Goal: Check status: Check status

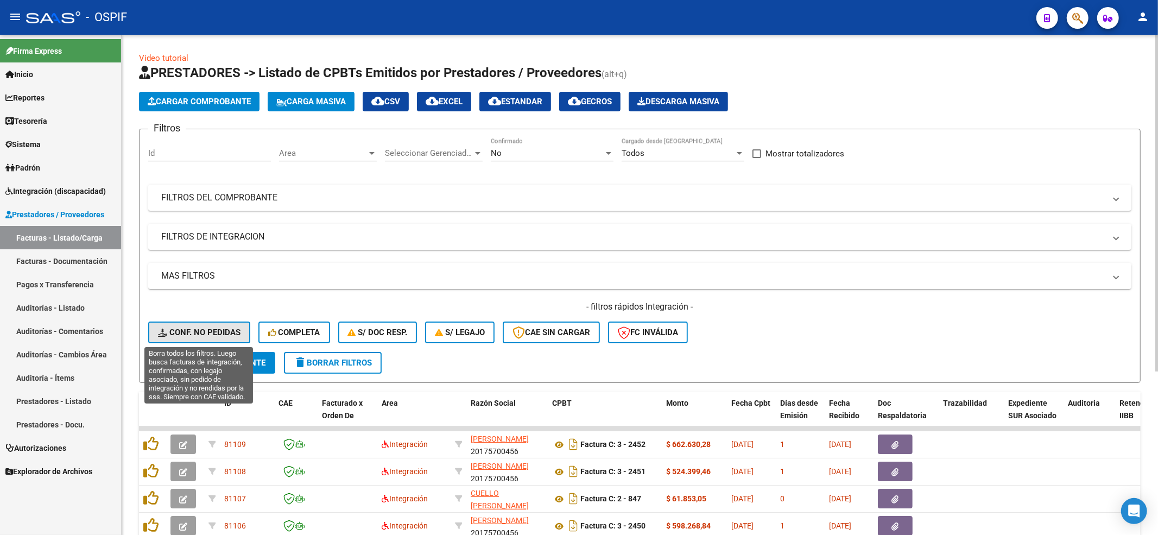
click at [178, 335] on span "Conf. no pedidas" at bounding box center [199, 332] width 83 height 10
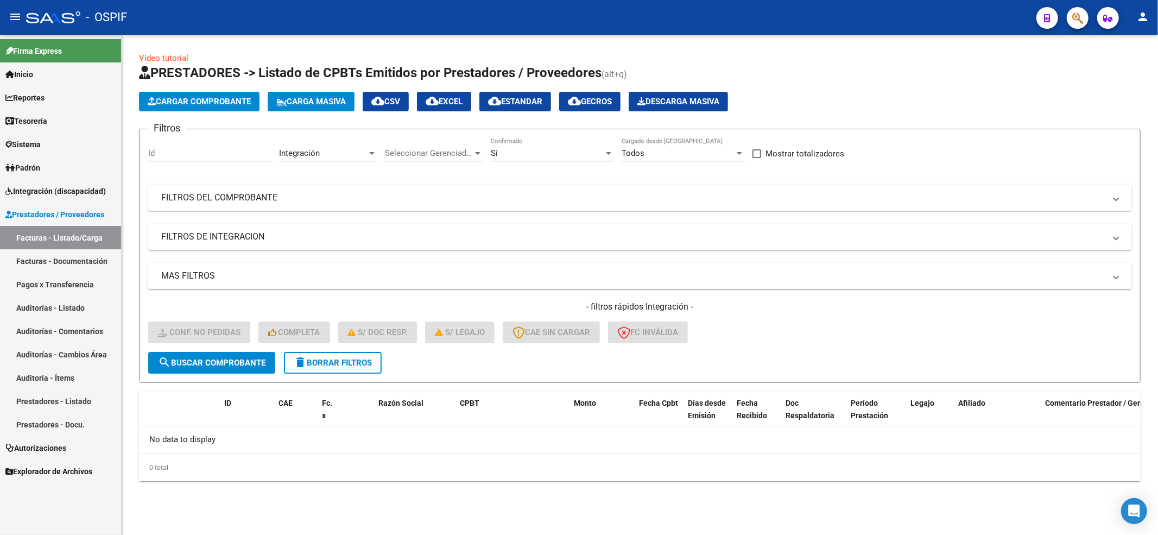
drag, startPoint x: 340, startPoint y: 346, endPoint x: 335, endPoint y: 351, distance: 6.5
click at [339, 346] on div "- filtros rápidos Integración - Conf. no pedidas Completa S/ Doc Resp. S/ legaj…" at bounding box center [640, 326] width 984 height 51
click at [335, 355] on button "delete Borrar Filtros" at bounding box center [333, 363] width 98 height 22
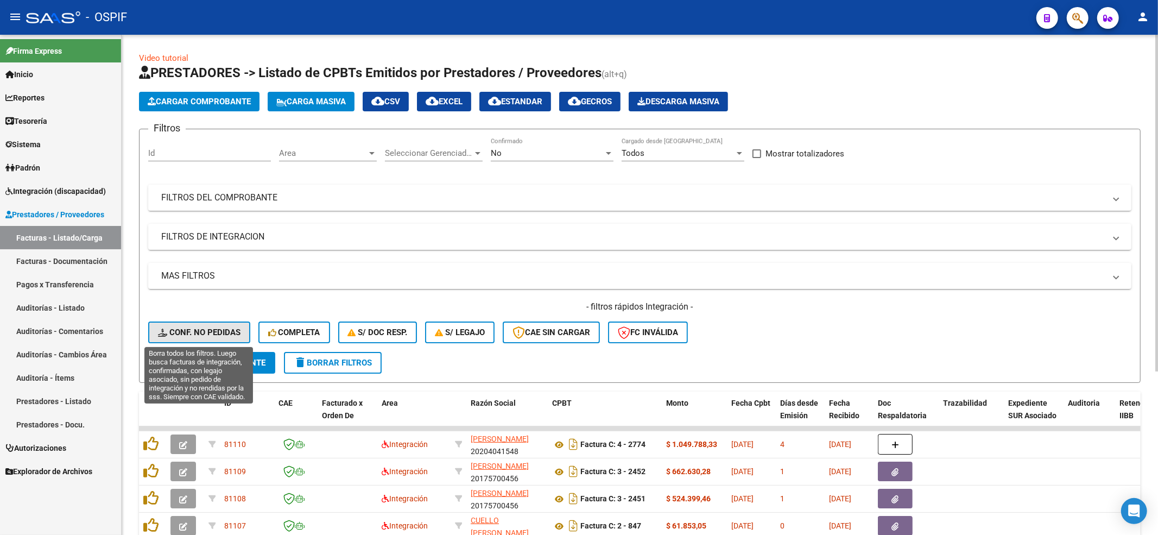
click at [193, 330] on span "Conf. no pedidas" at bounding box center [199, 332] width 83 height 10
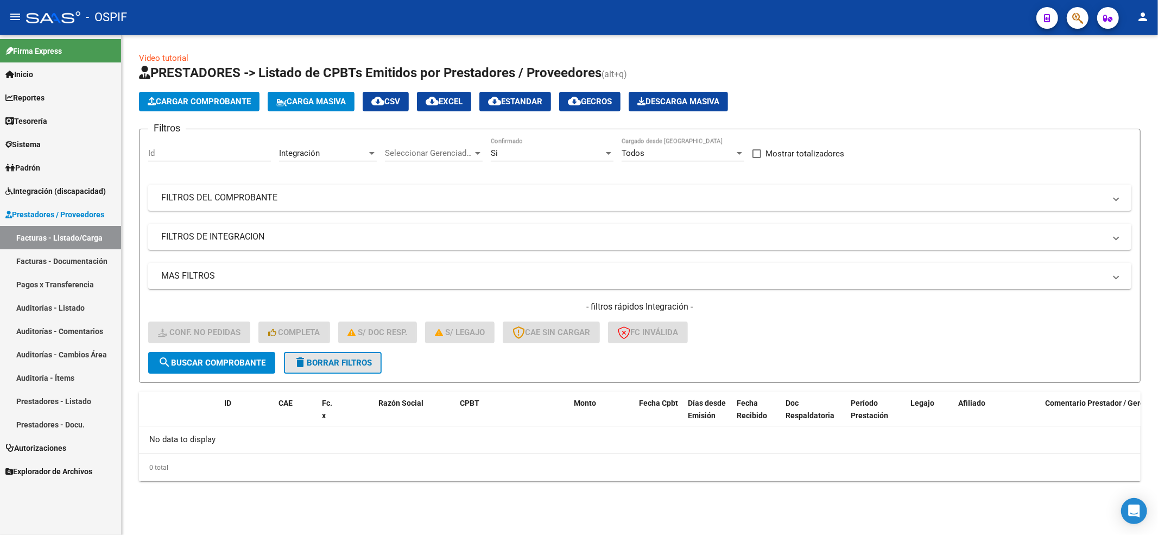
click at [375, 363] on button "delete Borrar Filtros" at bounding box center [333, 363] width 98 height 22
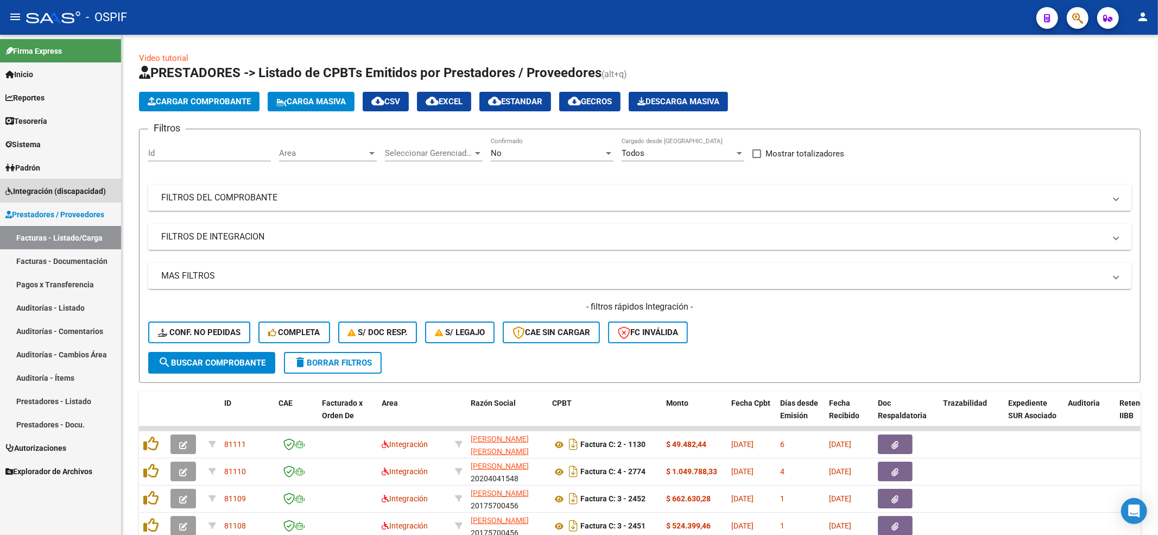
click at [83, 202] on mat-nav-list "Firma Express Inicio Calendario SSS Instructivos Contacto OS Reportes Egresos D…" at bounding box center [60, 259] width 121 height 448
click at [65, 191] on span "Integración (discapacidad)" at bounding box center [55, 191] width 100 height 12
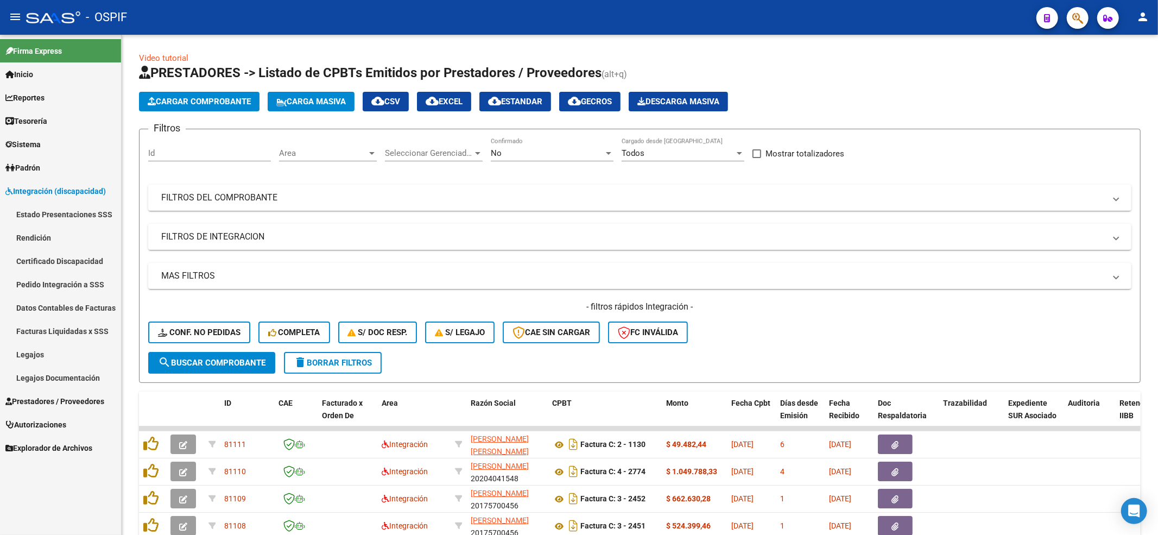
click at [61, 211] on link "Estado Presentaciones SSS" at bounding box center [60, 214] width 121 height 23
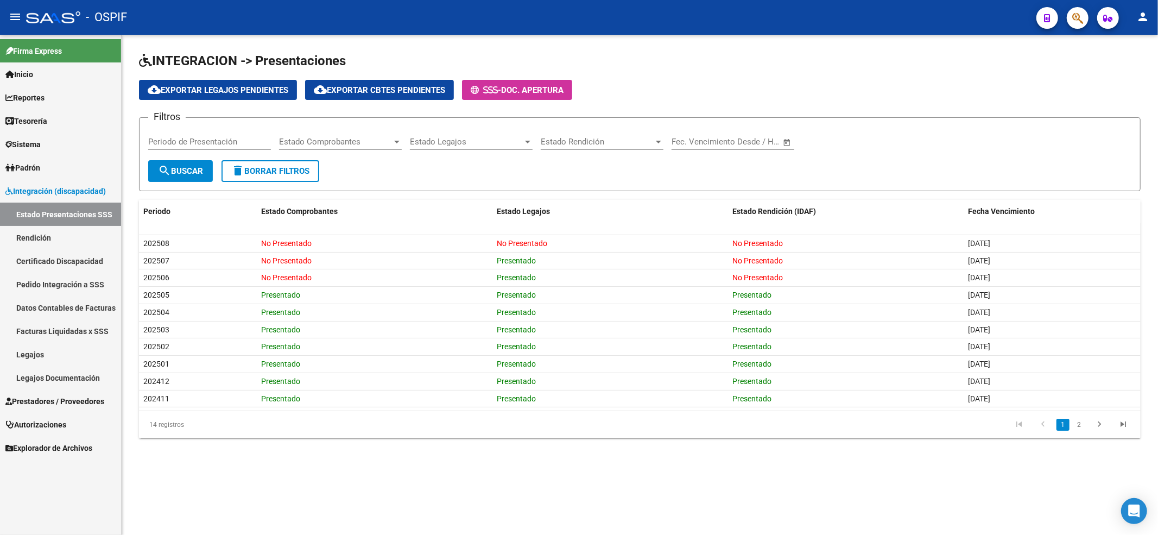
click at [29, 350] on link "Legajos" at bounding box center [60, 354] width 121 height 23
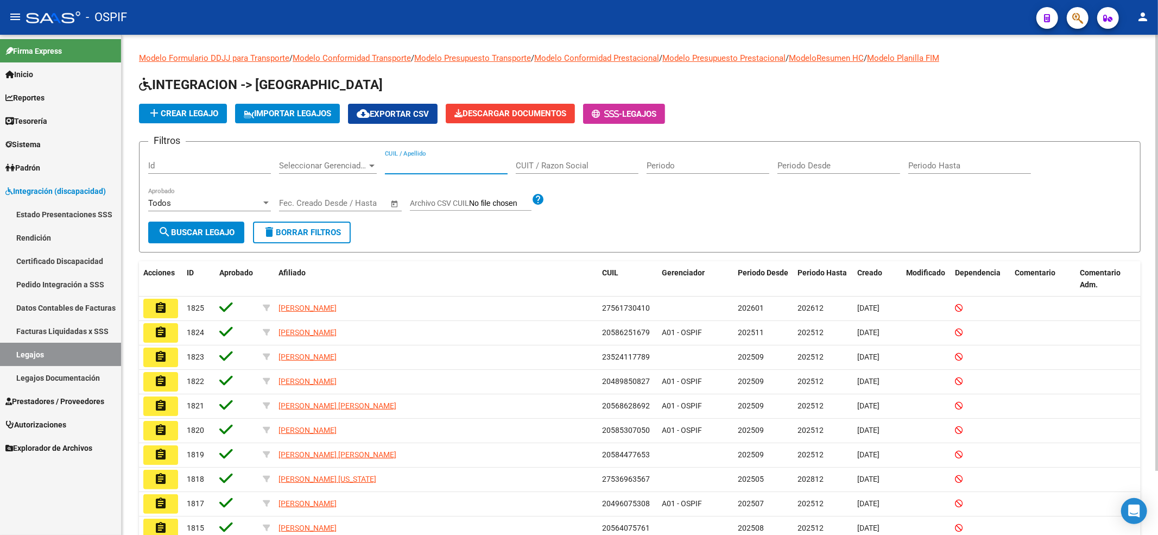
drag, startPoint x: 418, startPoint y: 168, endPoint x: 394, endPoint y: 184, distance: 28.2
click at [413, 168] on input "CUIL / Apellido" at bounding box center [446, 166] width 123 height 10
paste input "20564075761"
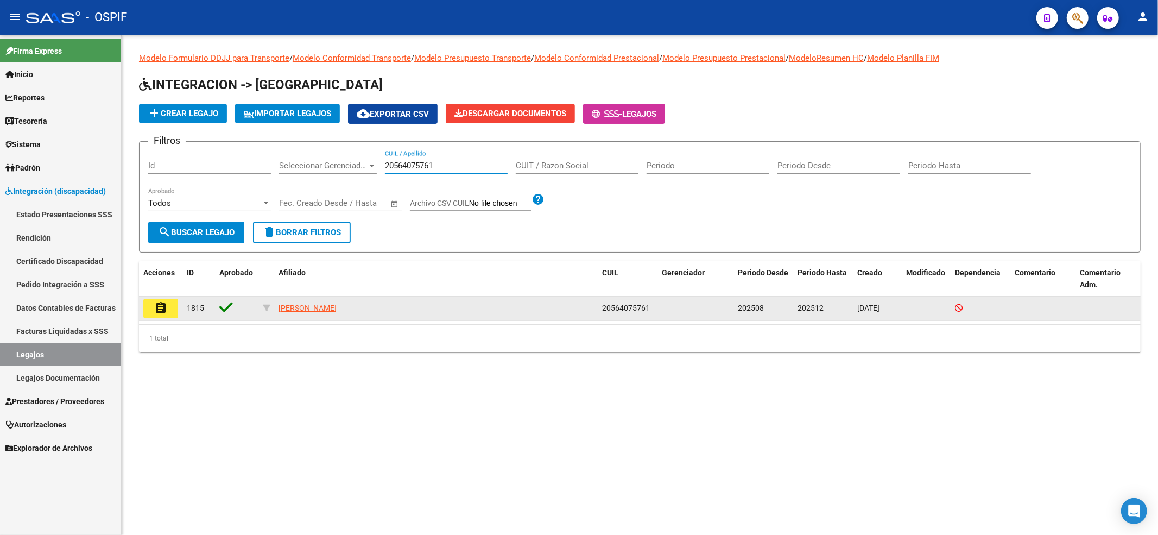
type input "20564075761"
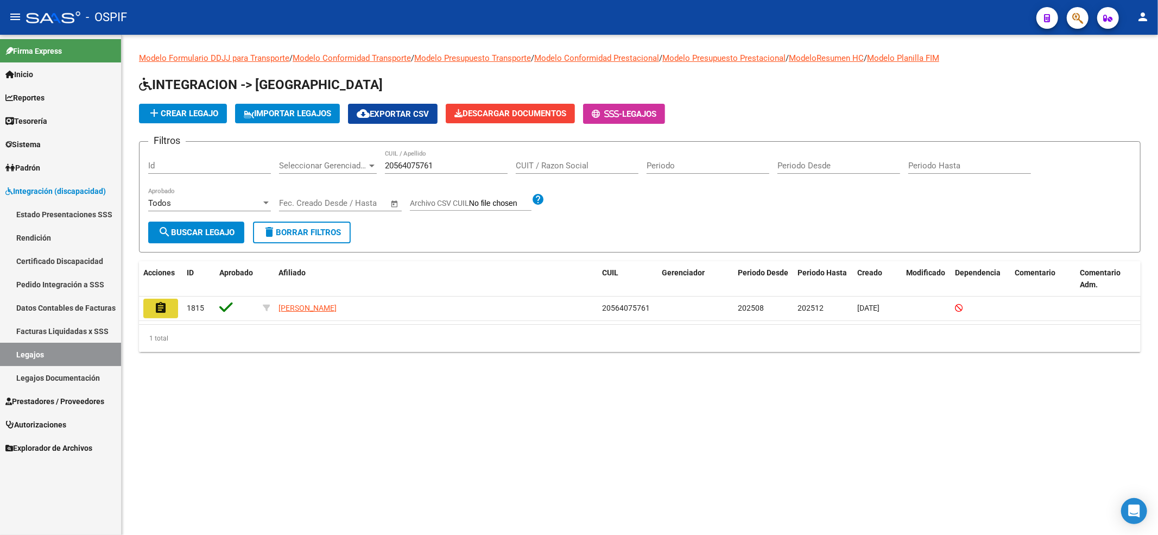
click at [157, 304] on mat-icon "assignment" at bounding box center [160, 307] width 13 height 13
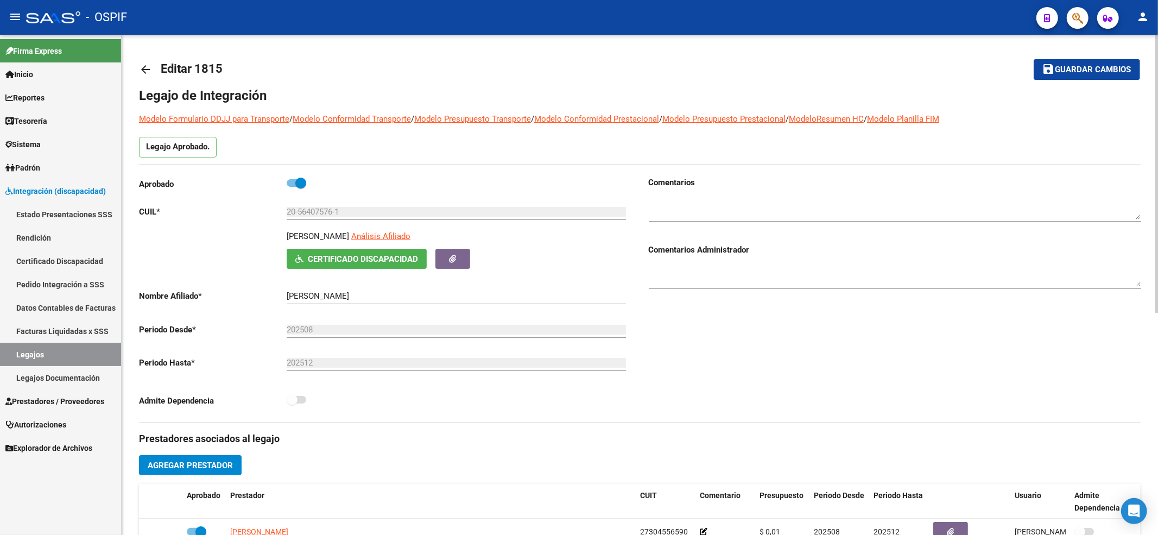
scroll to position [72, 0]
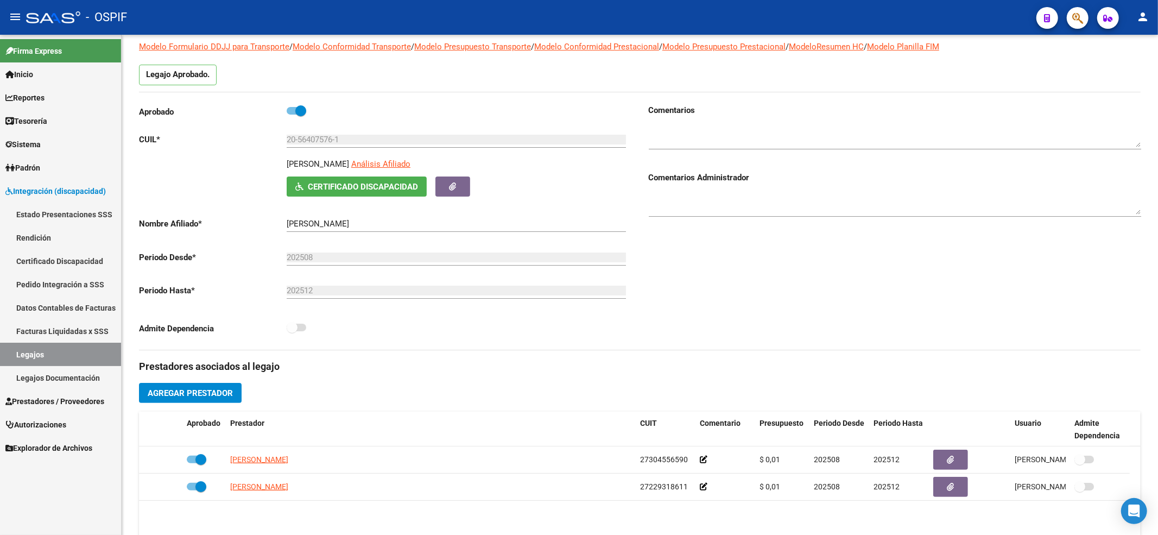
click at [24, 358] on link "Legajos" at bounding box center [60, 354] width 121 height 23
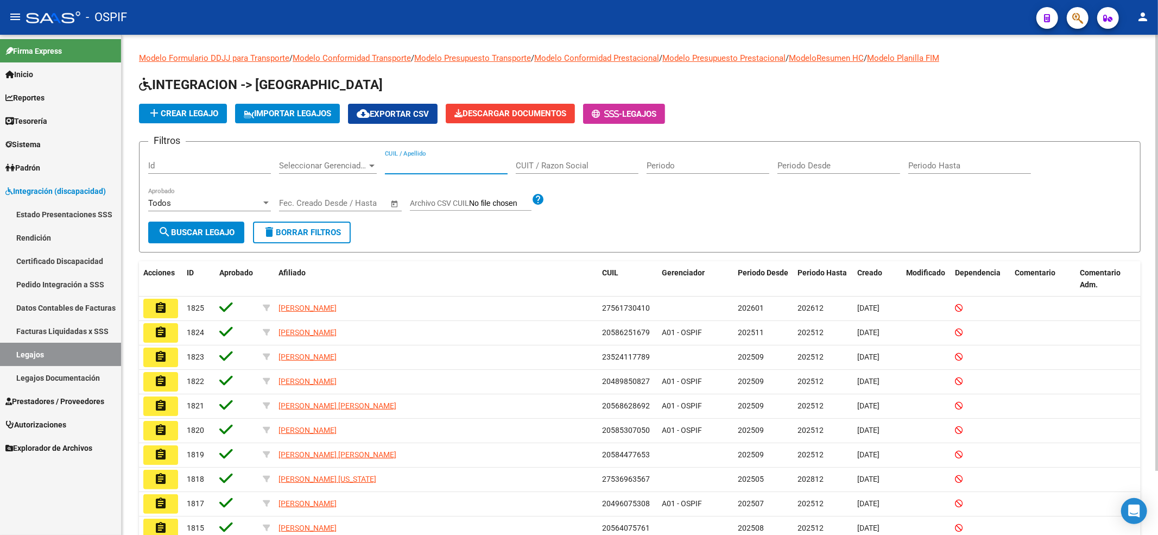
click at [423, 166] on input "CUIL / Apellido" at bounding box center [446, 166] width 123 height 10
paste input "20572347347"
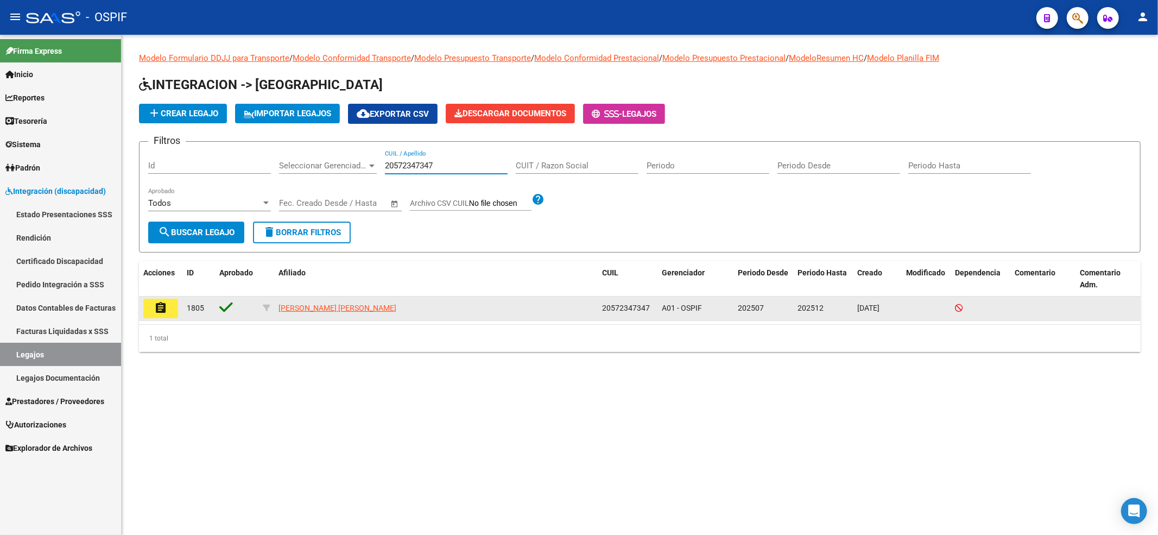
type input "20572347347"
click at [172, 320] on div "assignment 1805 [PERSON_NAME] [PERSON_NAME] 20572347347 A01 - OSPIF 202507 2025…" at bounding box center [640, 309] width 1002 height 24
click at [168, 311] on button "assignment" at bounding box center [160, 309] width 35 height 20
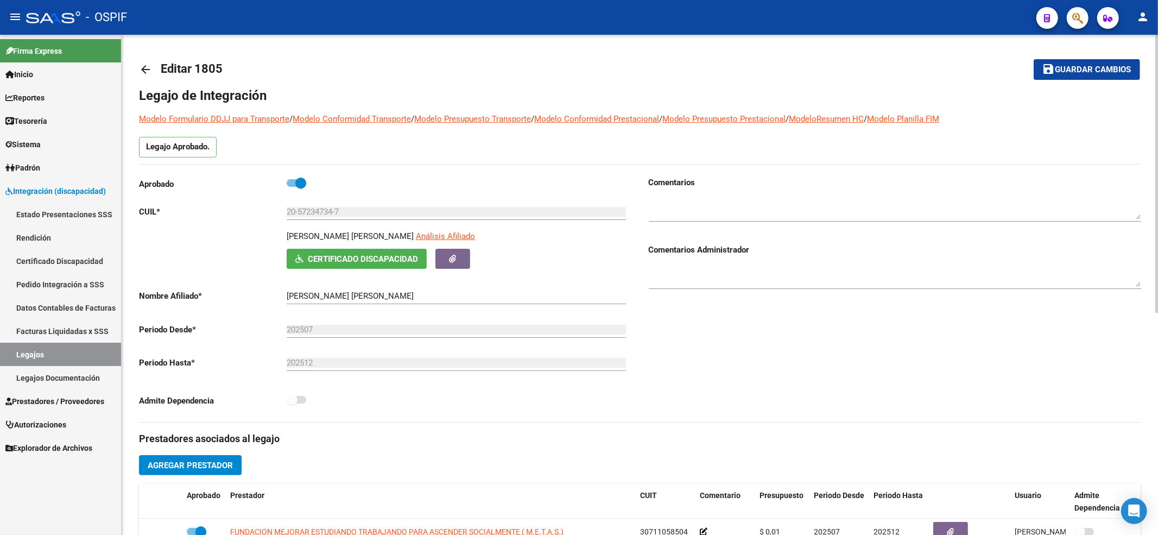
scroll to position [72, 0]
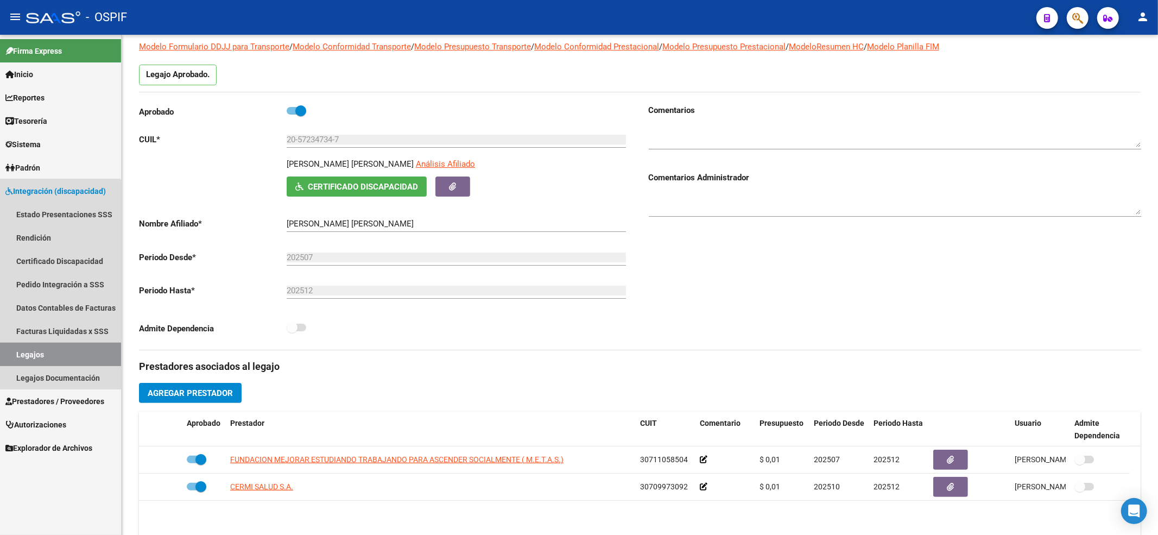
click at [20, 349] on link "Legajos" at bounding box center [60, 354] width 121 height 23
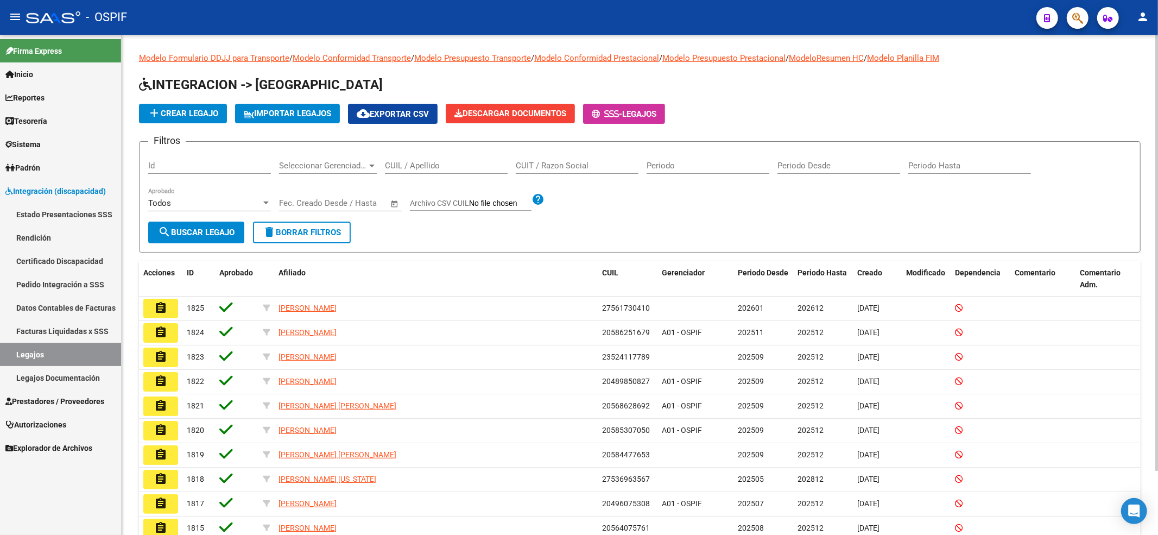
click at [457, 165] on input "CUIL / Apellido" at bounding box center [446, 166] width 123 height 10
paste input "27536963567"
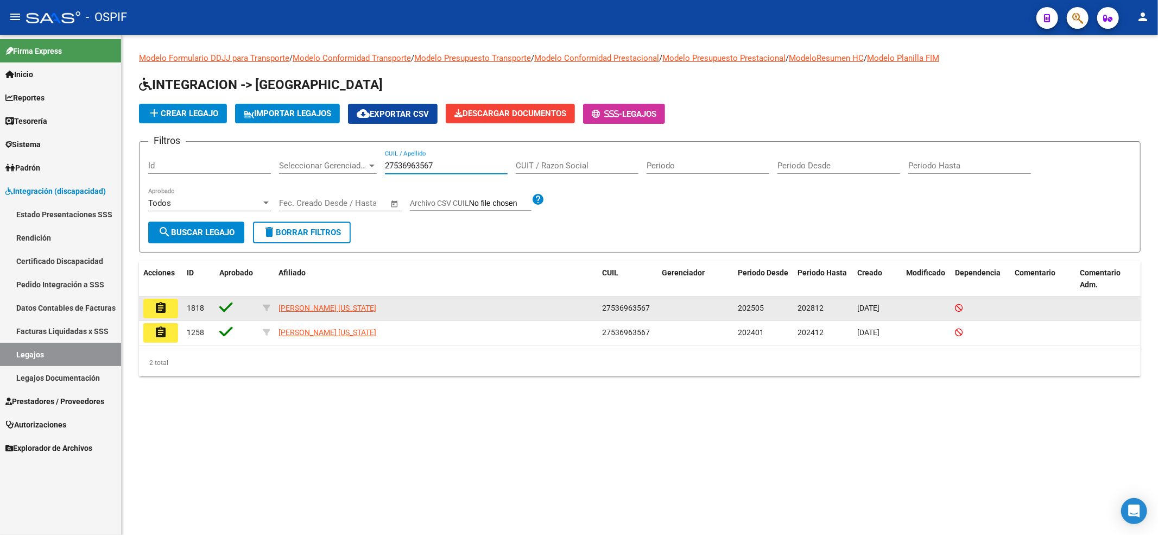
type input "27536963567"
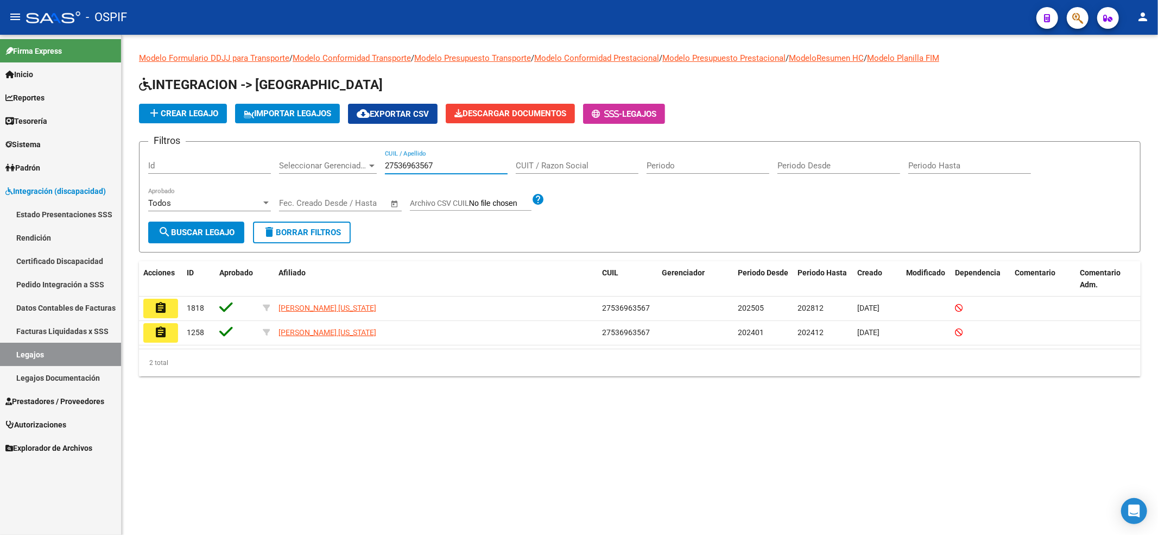
drag, startPoint x: 155, startPoint y: 307, endPoint x: 149, endPoint y: 298, distance: 11.3
click at [150, 302] on button "assignment" at bounding box center [160, 309] width 35 height 20
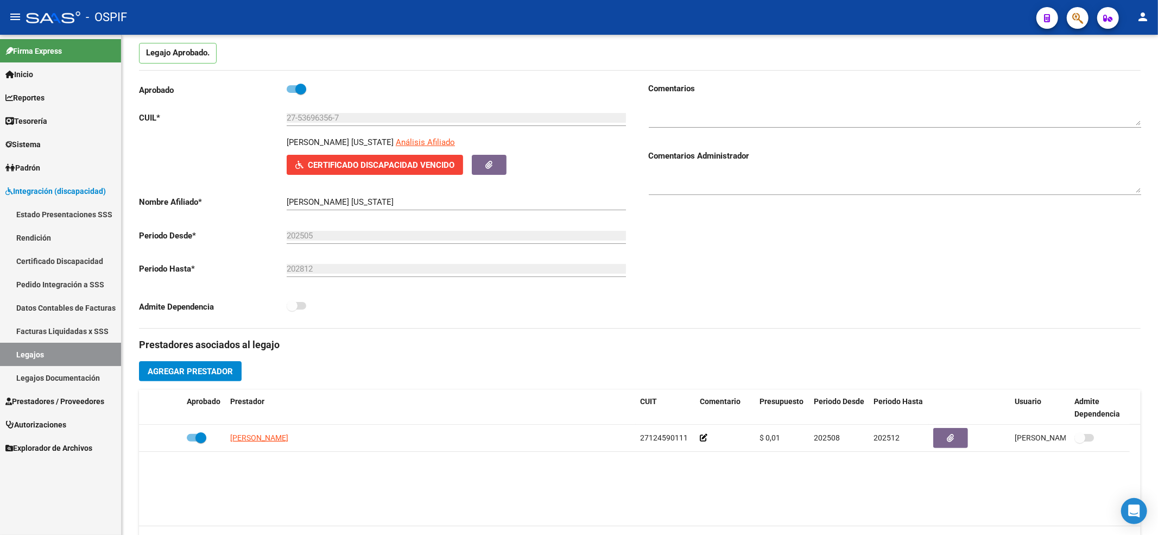
scroll to position [72, 0]
